Goal: Task Accomplishment & Management: Use online tool/utility

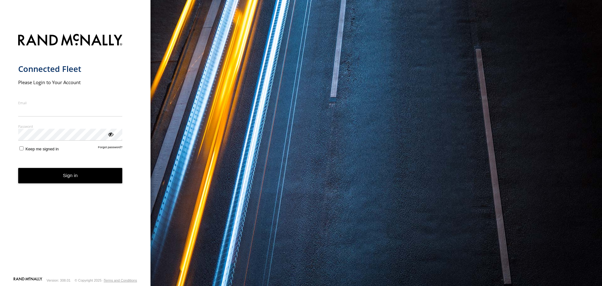
click at [0, 285] on nordpass-portal at bounding box center [0, 286] width 0 height 0
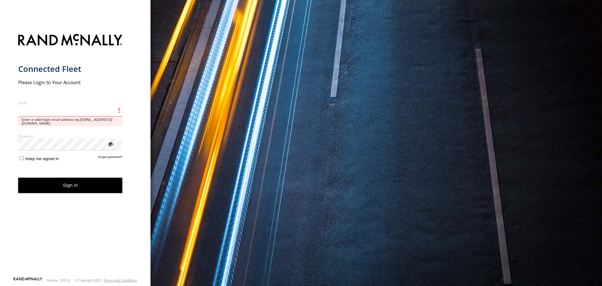
type input "**********"
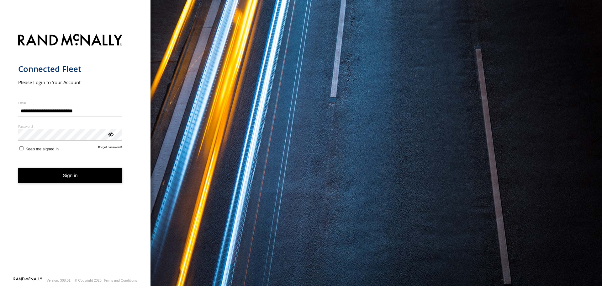
click at [78, 176] on button "Sign in" at bounding box center [70, 175] width 104 height 15
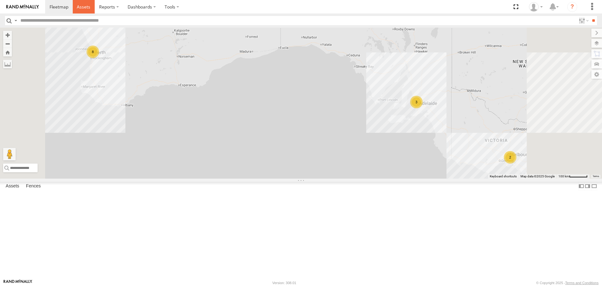
click at [84, 8] on span at bounding box center [83, 7] width 13 height 6
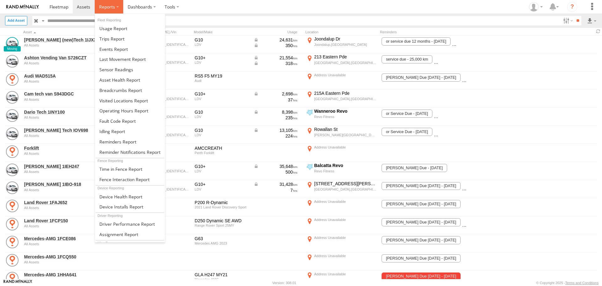
click at [121, 6] on label at bounding box center [109, 6] width 29 height 13
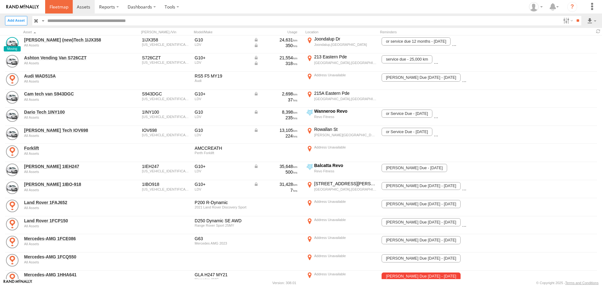
click at [63, 11] on link at bounding box center [59, 6] width 28 height 13
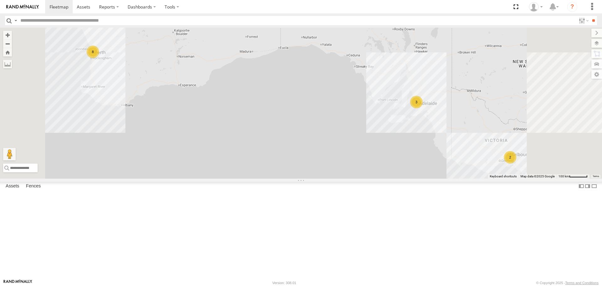
scroll to position [153, 0]
click at [82, 7] on span at bounding box center [83, 7] width 13 height 6
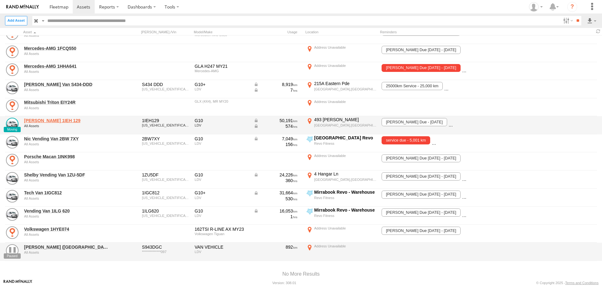
scroll to position [220, 0]
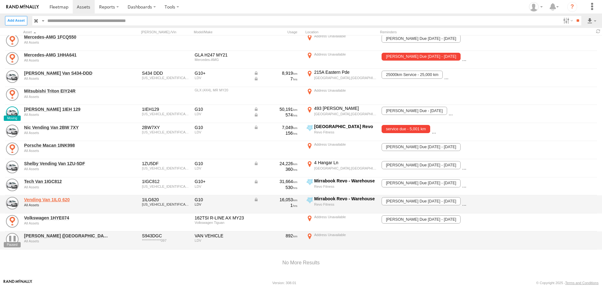
click at [60, 199] on link "Vending Van 1ILG 620" at bounding box center [67, 200] width 86 height 6
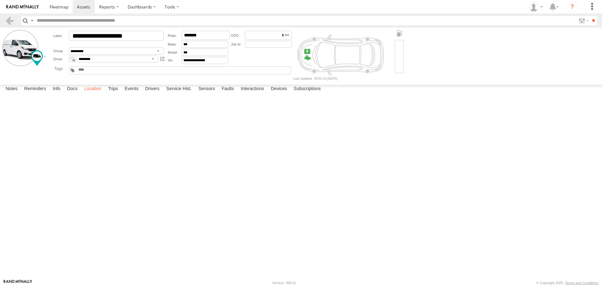
click at [85, 93] on label "Location" at bounding box center [93, 89] width 24 height 9
click at [111, 93] on label "Trips" at bounding box center [113, 89] width 16 height 9
click at [83, 3] on link at bounding box center [84, 6] width 22 height 13
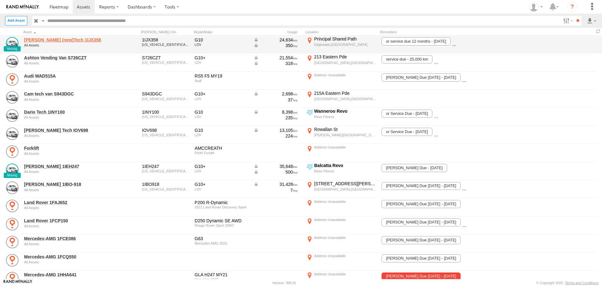
click at [66, 39] on link "[PERSON_NAME] (new)Tech 1IJX358" at bounding box center [67, 40] width 86 height 6
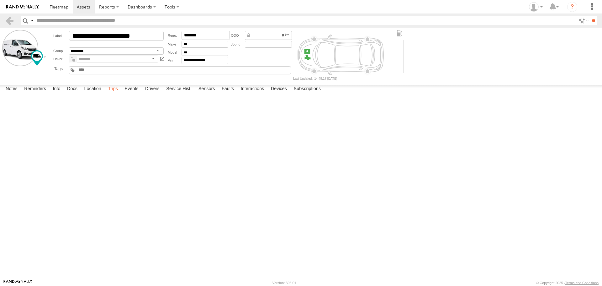
click at [117, 93] on label "Trips" at bounding box center [113, 89] width 16 height 9
drag, startPoint x: 490, startPoint y: 39, endPoint x: 409, endPoint y: 15, distance: 84.4
click at [484, 36] on form "**********" at bounding box center [301, 55] width 598 height 50
click at [64, 8] on span at bounding box center [59, 7] width 19 height 6
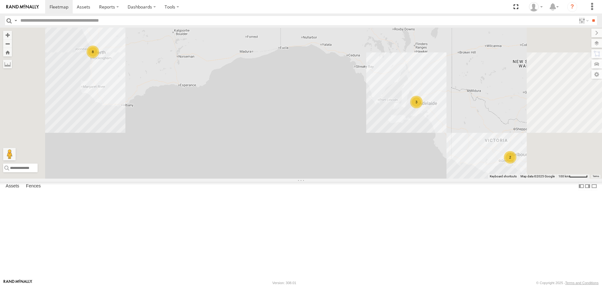
click at [0, 0] on div "Monique Vendi 1IEH 129" at bounding box center [0, 0] width 0 height 0
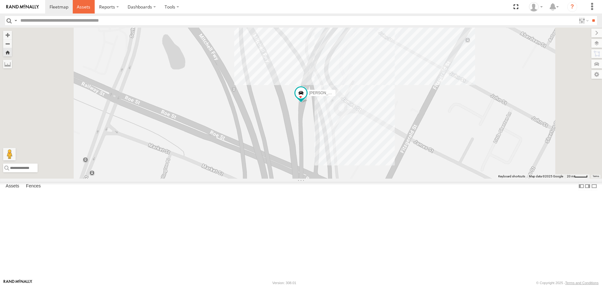
click at [82, 5] on span at bounding box center [83, 7] width 13 height 6
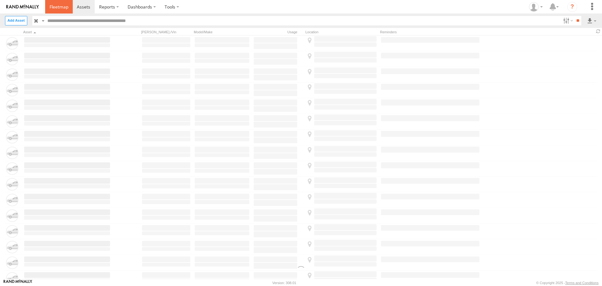
click at [62, 11] on link at bounding box center [59, 6] width 28 height 13
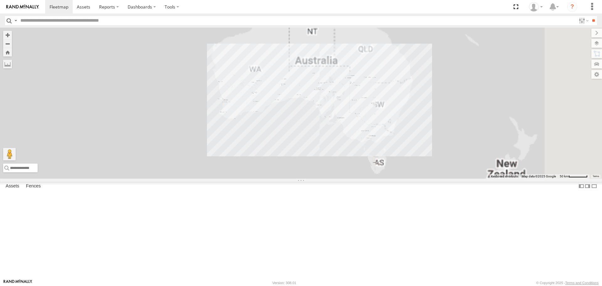
click at [0, 0] on div "Monique Vendi 1IEH 129" at bounding box center [0, 0] width 0 height 0
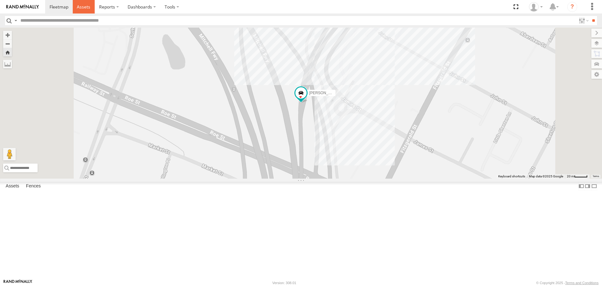
click at [85, 8] on span at bounding box center [83, 7] width 13 height 6
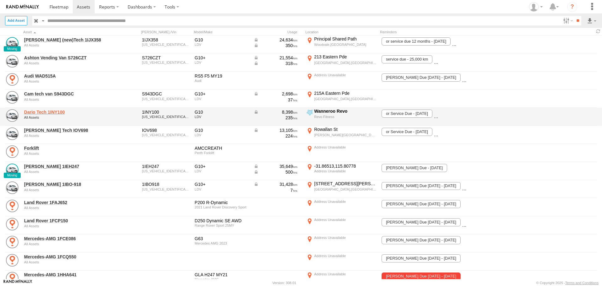
click at [56, 113] on link "Dario Tech 1INY100" at bounding box center [67, 112] width 86 height 6
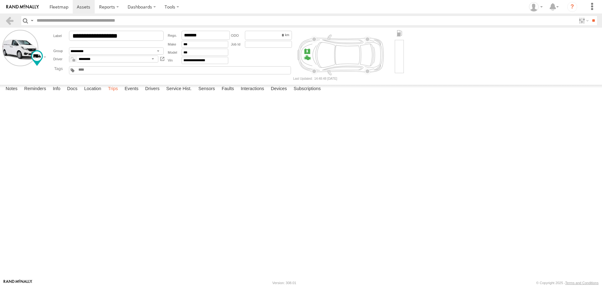
click at [115, 93] on label "Trips" at bounding box center [113, 89] width 16 height 9
click at [89, 6] on span at bounding box center [83, 7] width 13 height 6
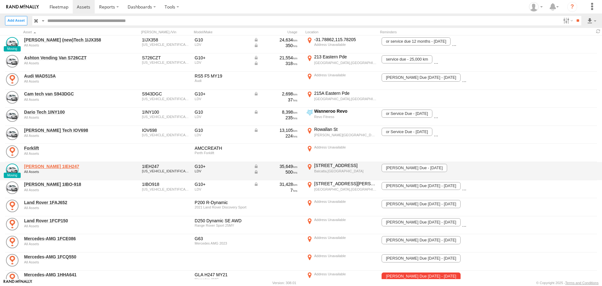
click at [53, 166] on link "[PERSON_NAME] 1IEH247" at bounding box center [67, 166] width 86 height 6
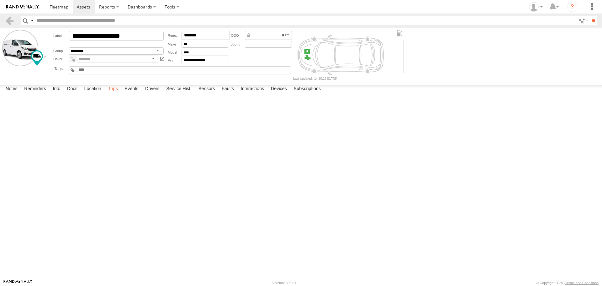
click at [113, 93] on label "Trips" at bounding box center [113, 89] width 16 height 9
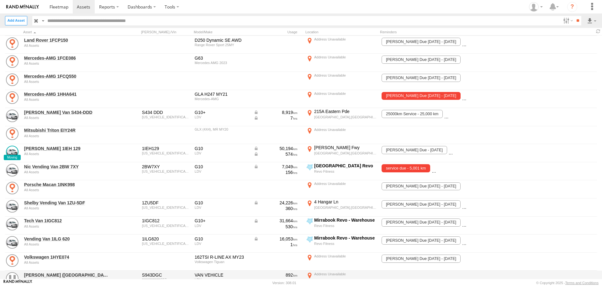
scroll to position [229, 0]
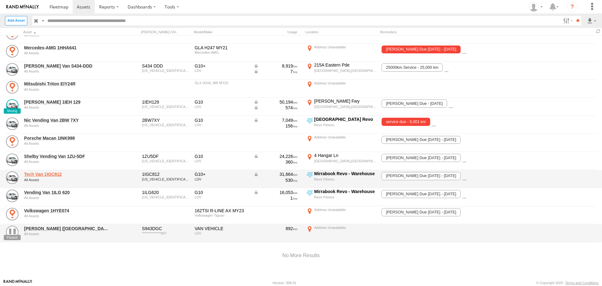
click at [54, 174] on link "Tech Van 1IGC812" at bounding box center [67, 174] width 86 height 6
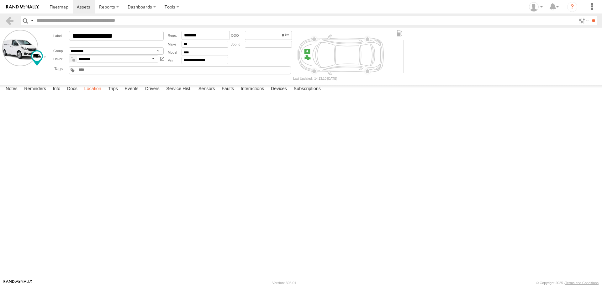
click at [95, 93] on label "Location" at bounding box center [93, 89] width 24 height 9
click at [120, 93] on label "Trips" at bounding box center [113, 89] width 16 height 9
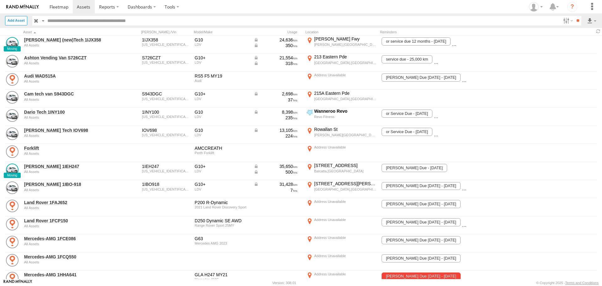
scroll to position [63, 0]
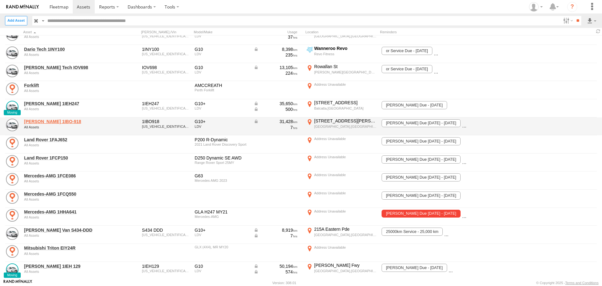
click at [41, 119] on link "[PERSON_NAME] 1IBO-918" at bounding box center [67, 122] width 86 height 6
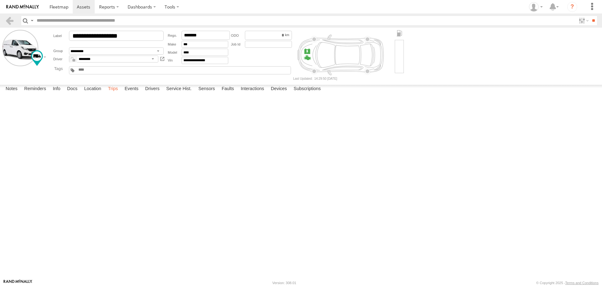
click at [115, 93] on label "Trips" at bounding box center [113, 89] width 16 height 9
